Goal: Use online tool/utility: Utilize a website feature to perform a specific function

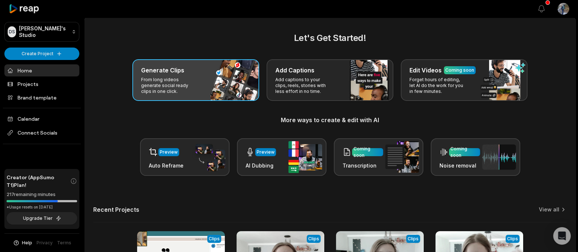
click at [218, 85] on div "Generate Clips From long videos generate social ready clips in one click." at bounding box center [195, 80] width 127 height 42
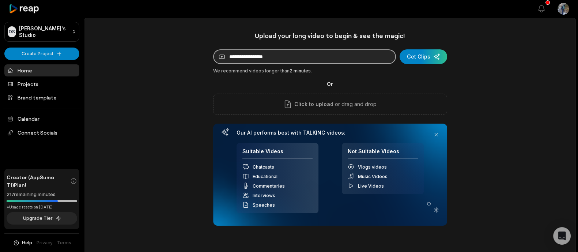
click at [293, 59] on input at bounding box center [304, 56] width 183 height 15
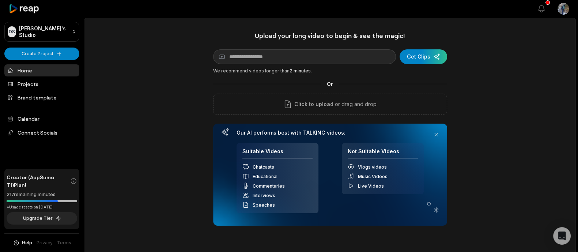
click at [233, 74] on div "We recommend videos longer than 2 minutes ." at bounding box center [330, 71] width 234 height 7
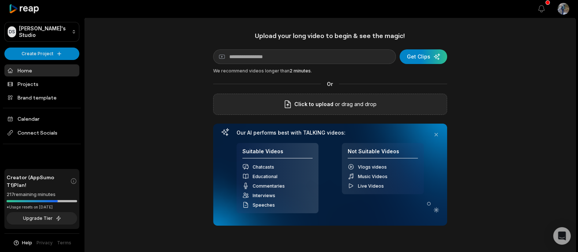
click at [329, 104] on span "Click to upload" at bounding box center [314, 104] width 39 height 9
click at [0, 0] on input "Click to upload" at bounding box center [0, 0] width 0 height 0
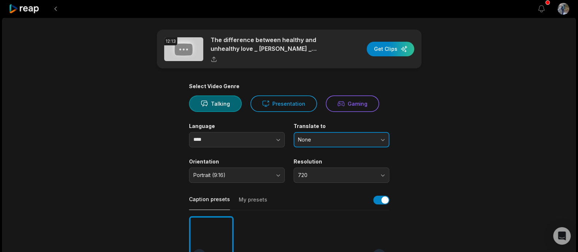
click at [309, 143] on button "None" at bounding box center [342, 139] width 96 height 15
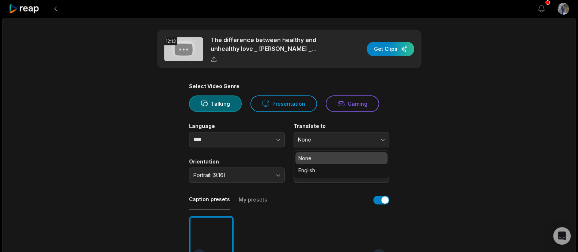
click at [443, 151] on main "12:13 The difference between healthy and unhealthy love _ [PERSON_NAME] _ [PERS…" at bounding box center [289, 254] width 354 height 448
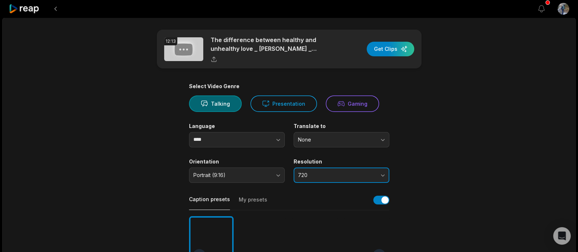
click at [344, 176] on span "720" at bounding box center [336, 175] width 77 height 7
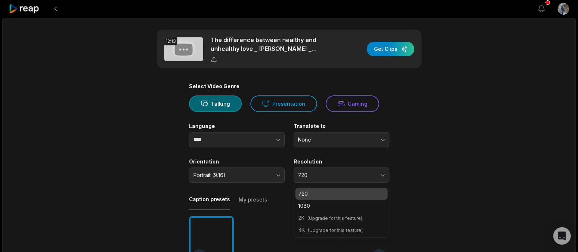
click at [416, 173] on main "12:13 The difference between healthy and unhealthy love _ [PERSON_NAME] _ [PERS…" at bounding box center [289, 254] width 354 height 448
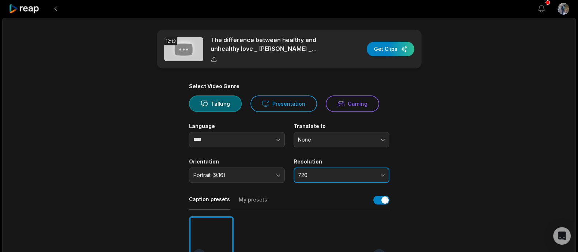
scroll to position [45, 0]
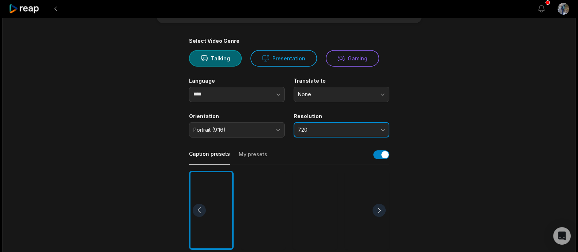
click at [353, 127] on span "720" at bounding box center [336, 130] width 77 height 7
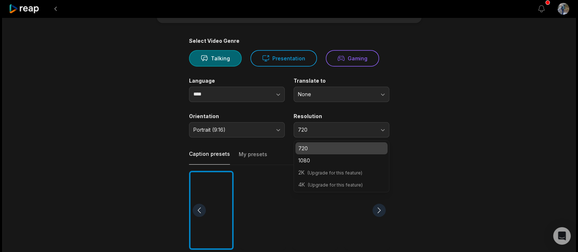
click at [437, 101] on main "12:13 The difference between healthy and unhealthy love _ [PERSON_NAME] _ [PERS…" at bounding box center [289, 208] width 354 height 448
